Goal: Task Accomplishment & Management: Manage account settings

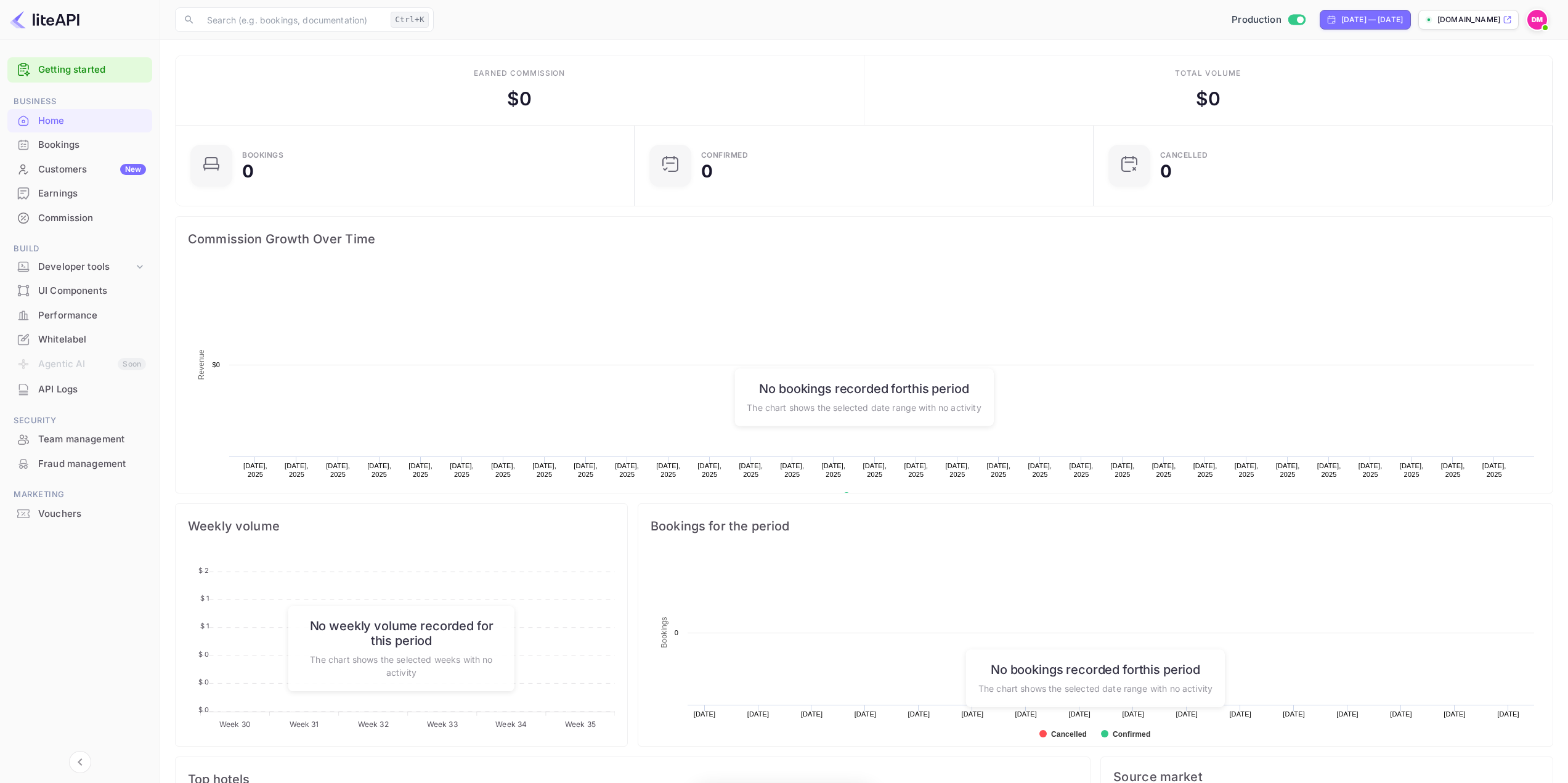
scroll to position [191, 442]
click at [85, 177] on div "Customers New" at bounding box center [80, 170] width 145 height 24
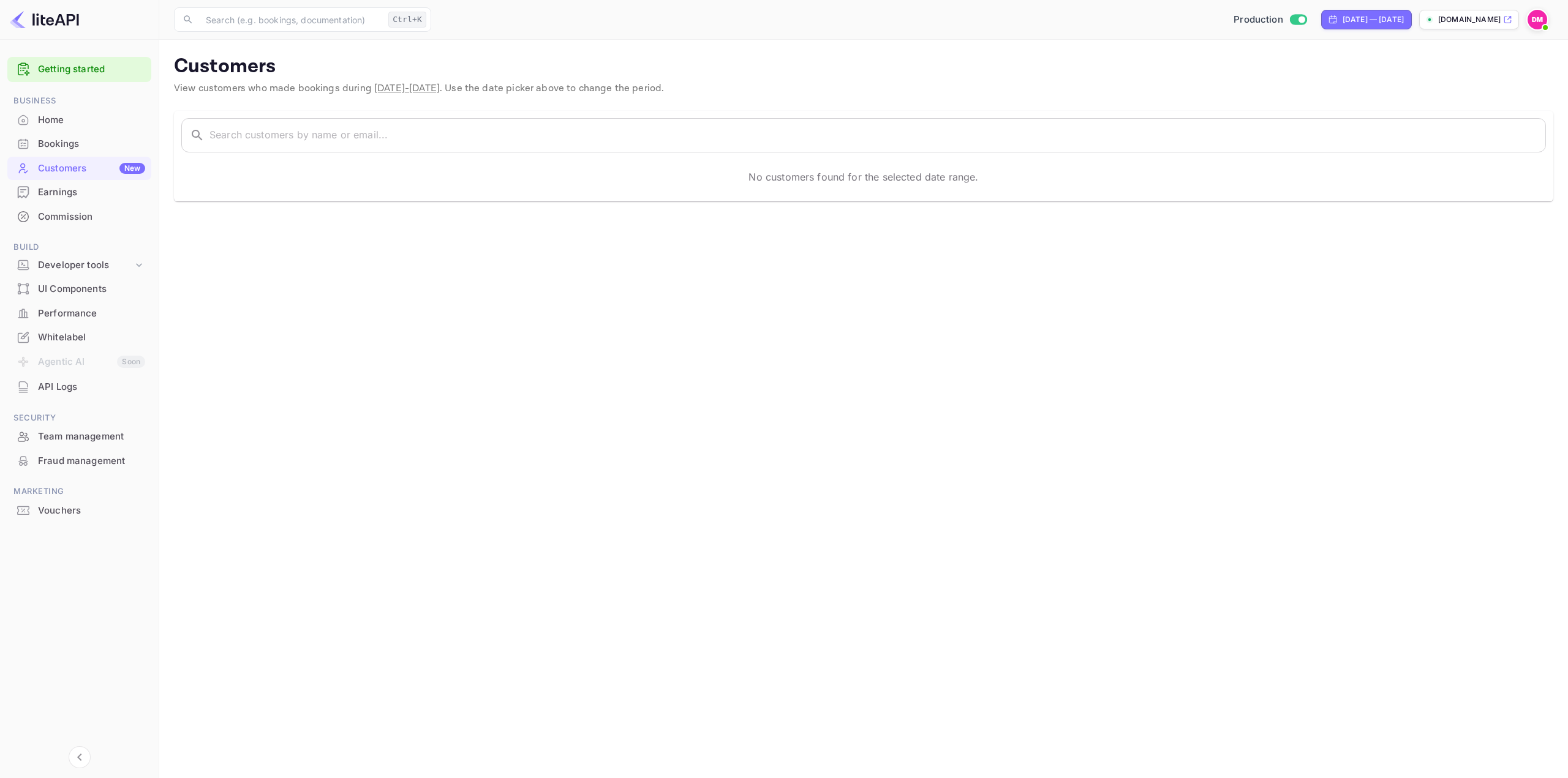
click at [100, 330] on div "Whitelabel" at bounding box center [79, 338] width 144 height 24
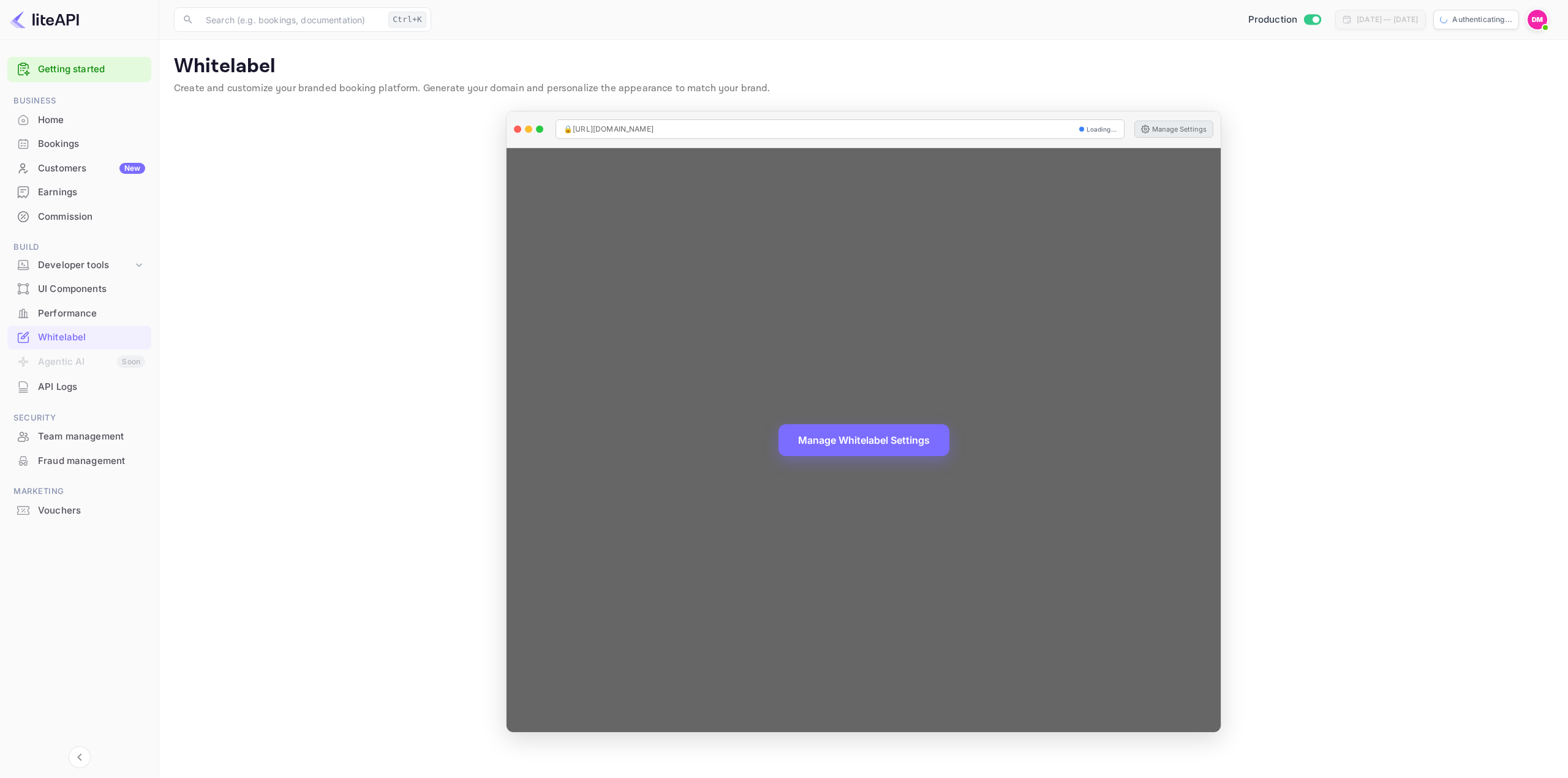
click at [1157, 134] on button "Manage Settings" at bounding box center [1174, 129] width 79 height 17
